Goal: Information Seeking & Learning: Understand process/instructions

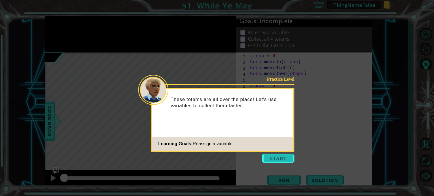
click at [283, 156] on button "Start" at bounding box center [278, 158] width 32 height 9
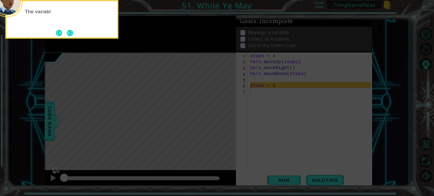
click at [287, 148] on icon at bounding box center [217, 29] width 434 height 334
click at [67, 32] on button "Next" at bounding box center [70, 33] width 6 height 6
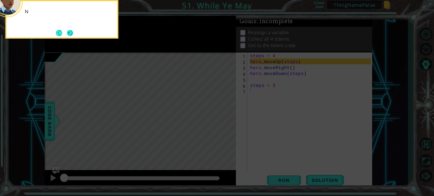
click at [72, 32] on button "Next" at bounding box center [70, 33] width 6 height 6
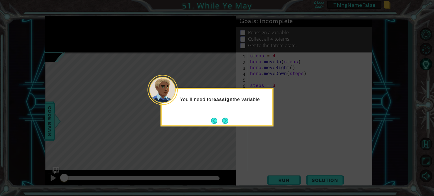
click at [228, 120] on button "Next" at bounding box center [225, 121] width 6 height 6
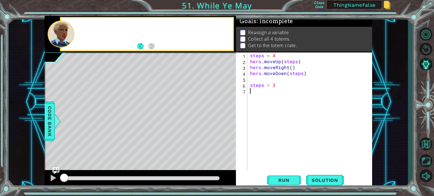
click at [227, 120] on div "Level Map" at bounding box center [175, 136] width 261 height 167
